Goal: Task Accomplishment & Management: Manage account settings

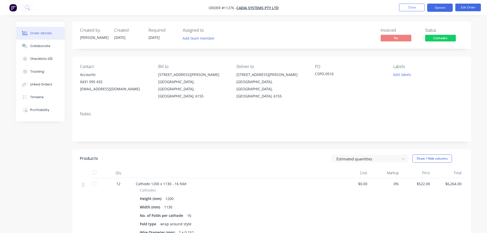
click at [439, 9] on button "Options" at bounding box center [441, 8] width 26 height 8
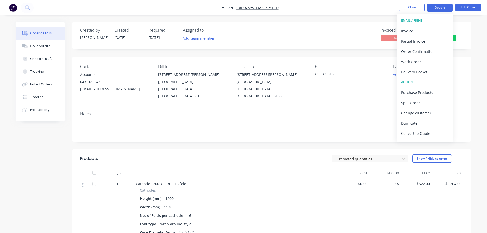
click at [439, 9] on button "Options" at bounding box center [441, 8] width 26 height 8
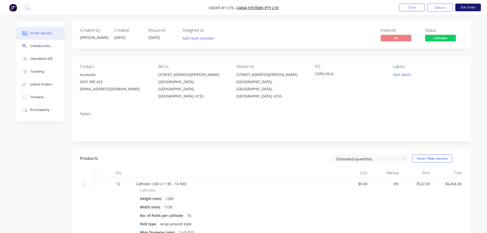
click at [472, 7] on button "Edit Order" at bounding box center [469, 8] width 26 height 8
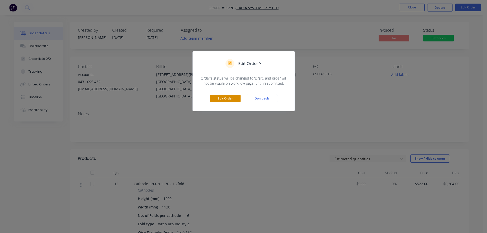
click at [220, 97] on button "Edit Order" at bounding box center [225, 99] width 31 height 8
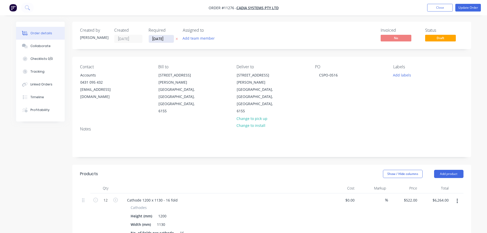
click at [167, 37] on input "[DATE]" at bounding box center [161, 39] width 25 height 8
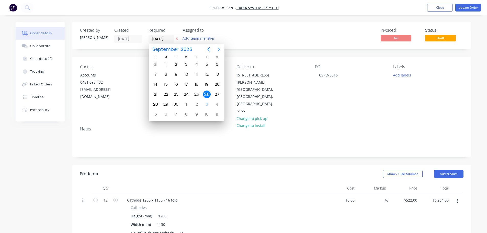
click at [219, 49] on icon "Next page" at bounding box center [219, 49] width 6 height 6
click at [207, 65] on div "3" at bounding box center [207, 65] width 8 height 8
type input "[DATE]"
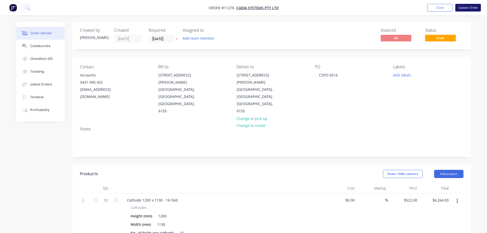
click at [464, 7] on button "Update Order" at bounding box center [469, 8] width 26 height 8
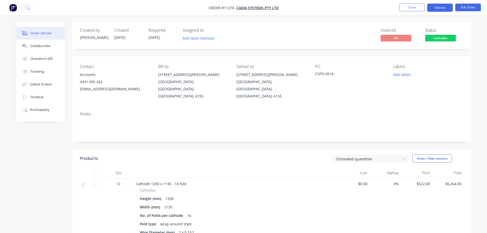
click at [441, 9] on button "Options" at bounding box center [441, 8] width 26 height 8
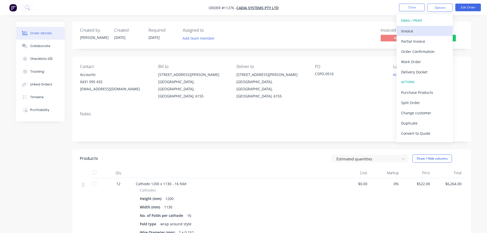
click at [411, 30] on div "Invoice" at bounding box center [424, 30] width 47 height 7
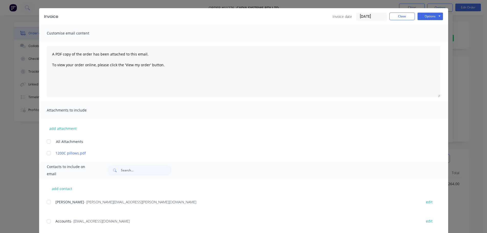
scroll to position [23, 0]
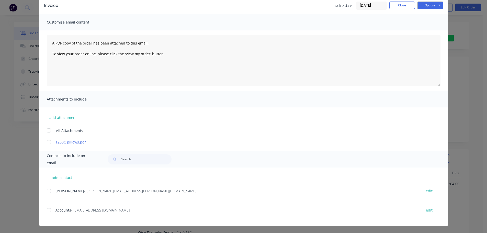
click at [45, 210] on div at bounding box center [49, 210] width 10 height 10
click at [429, 7] on button "Options" at bounding box center [431, 6] width 26 height 8
click at [426, 33] on button "Email" at bounding box center [434, 31] width 33 height 8
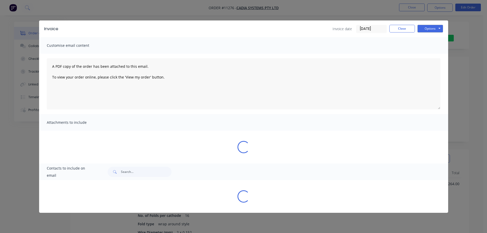
scroll to position [0, 0]
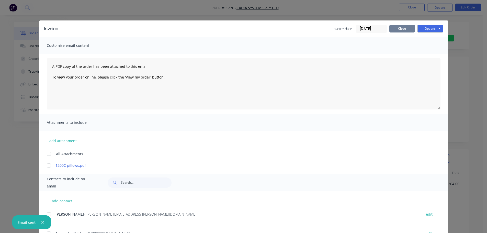
click at [401, 28] on button "Close" at bounding box center [403, 29] width 26 height 8
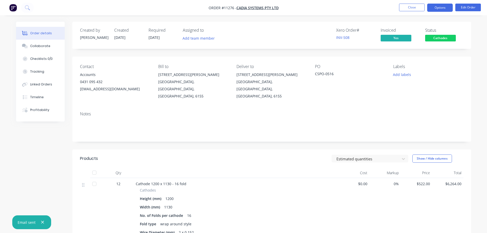
click at [436, 10] on button "Options" at bounding box center [441, 8] width 26 height 8
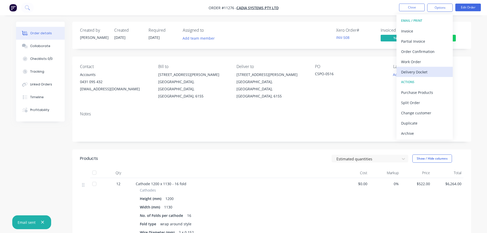
click at [419, 71] on div "Delivery Docket" at bounding box center [424, 71] width 47 height 7
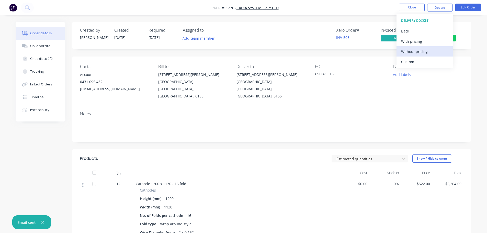
click at [413, 51] on div "Without pricing" at bounding box center [424, 51] width 47 height 7
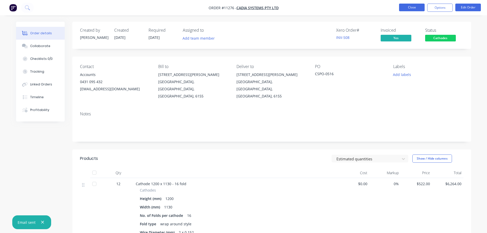
click at [406, 8] on button "Close" at bounding box center [412, 8] width 26 height 8
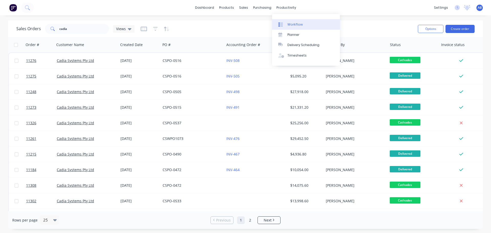
click at [289, 22] on div "Workflow" at bounding box center [295, 24] width 15 height 5
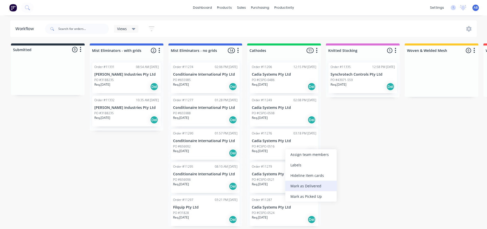
click at [307, 186] on div "Mark as Delivered" at bounding box center [311, 186] width 51 height 10
click at [15, 6] on img at bounding box center [13, 8] width 8 height 8
